Goal: Task Accomplishment & Management: Manage account settings

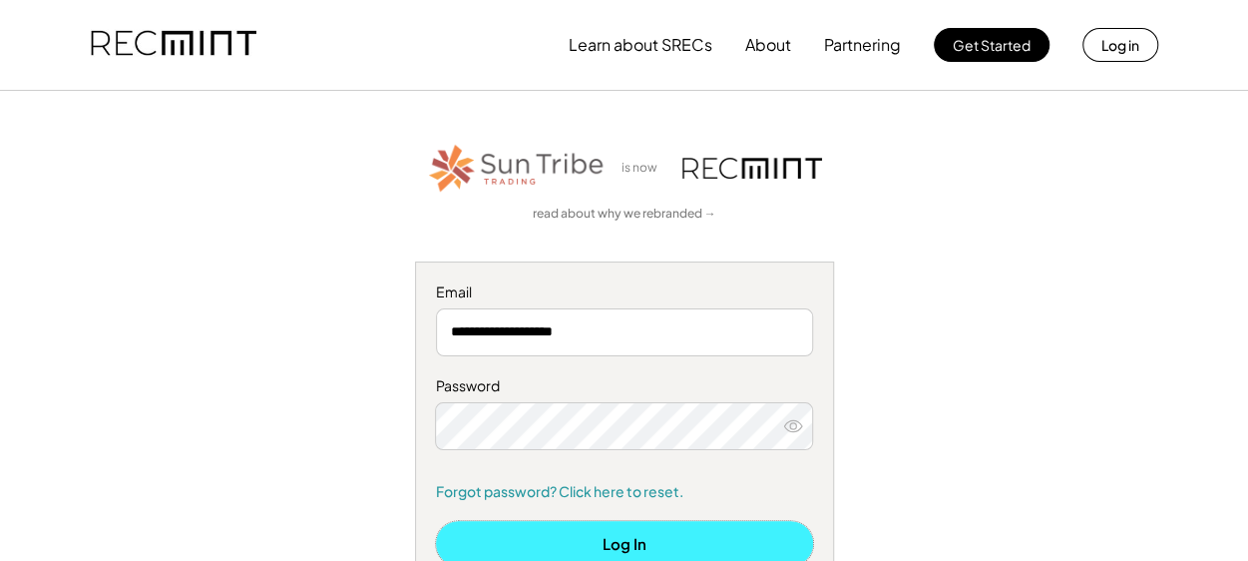
click at [608, 546] on button "Log In" at bounding box center [624, 543] width 377 height 45
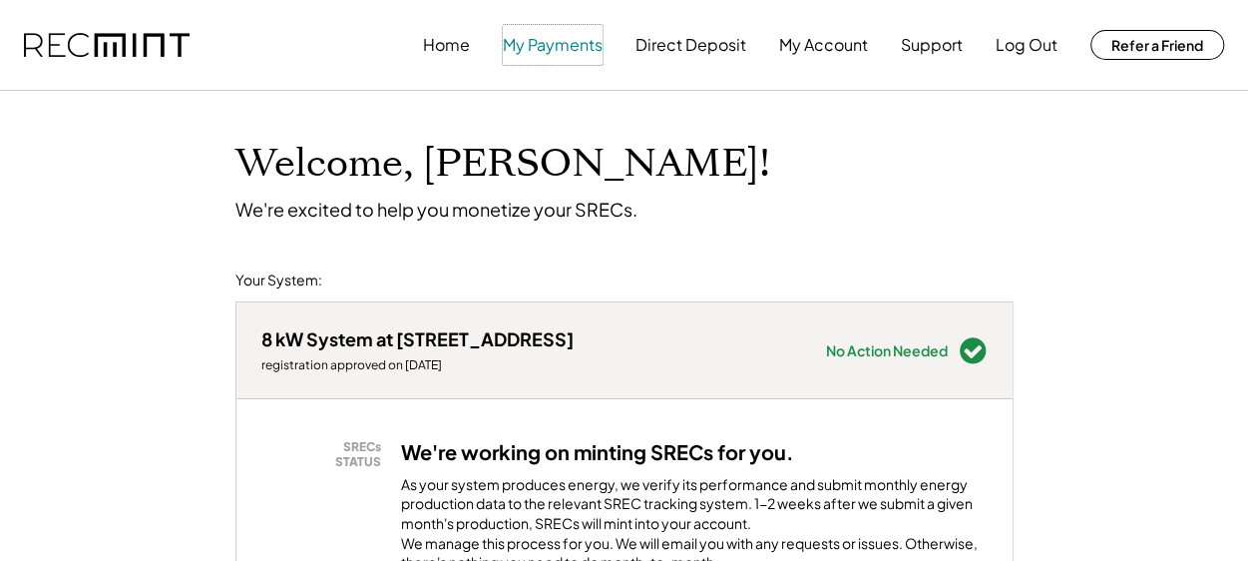
click at [573, 51] on button "My Payments" at bounding box center [553, 45] width 100 height 40
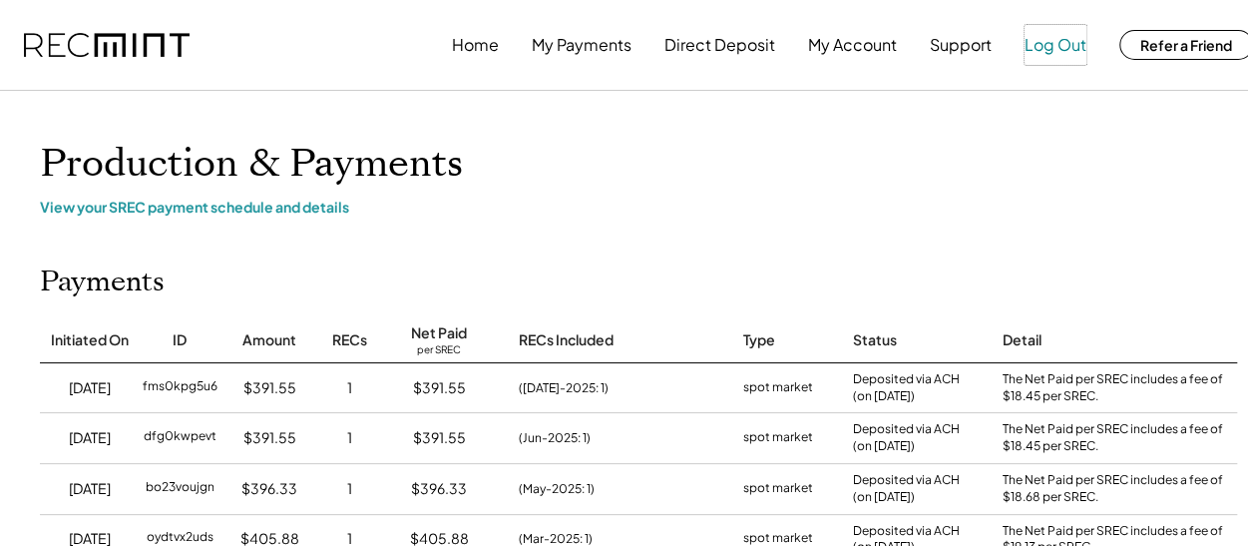
click at [1055, 46] on button "Log Out" at bounding box center [1056, 45] width 62 height 40
